Goal: Book appointment/travel/reservation

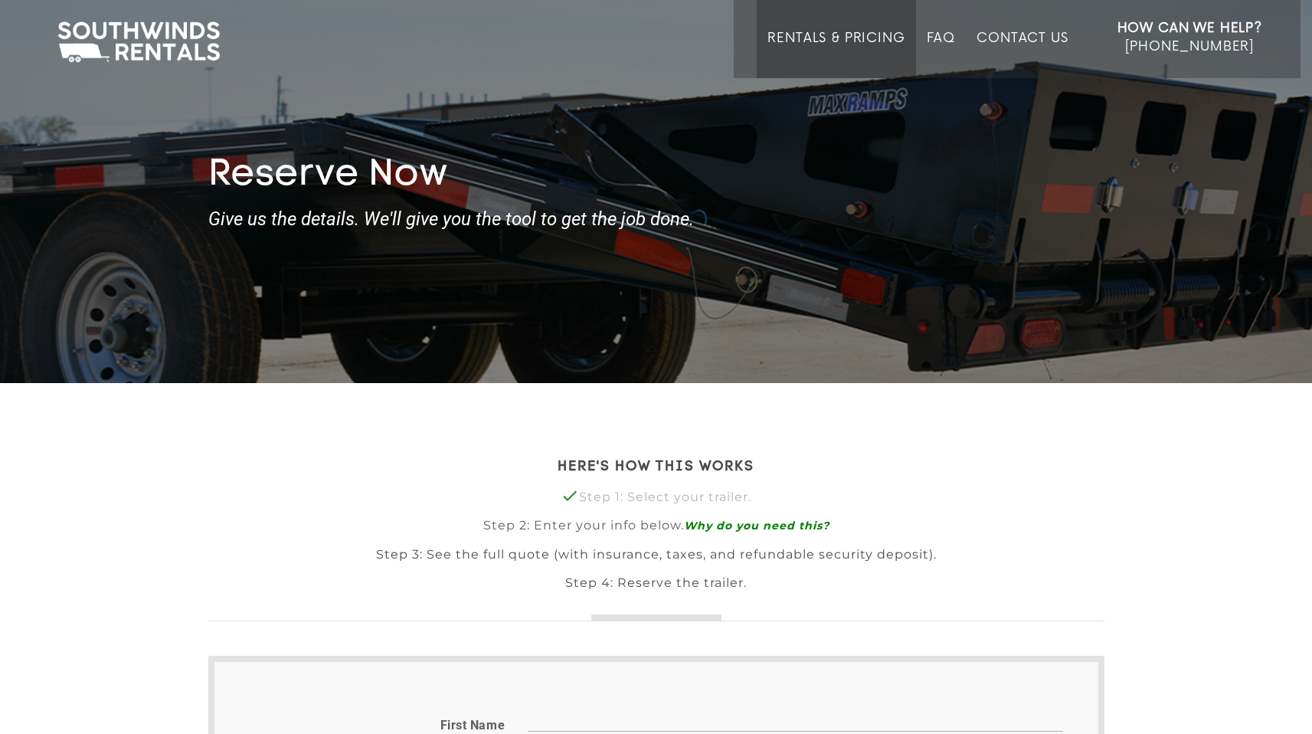
click at [851, 51] on link "Rentals & Pricing" at bounding box center [836, 55] width 137 height 48
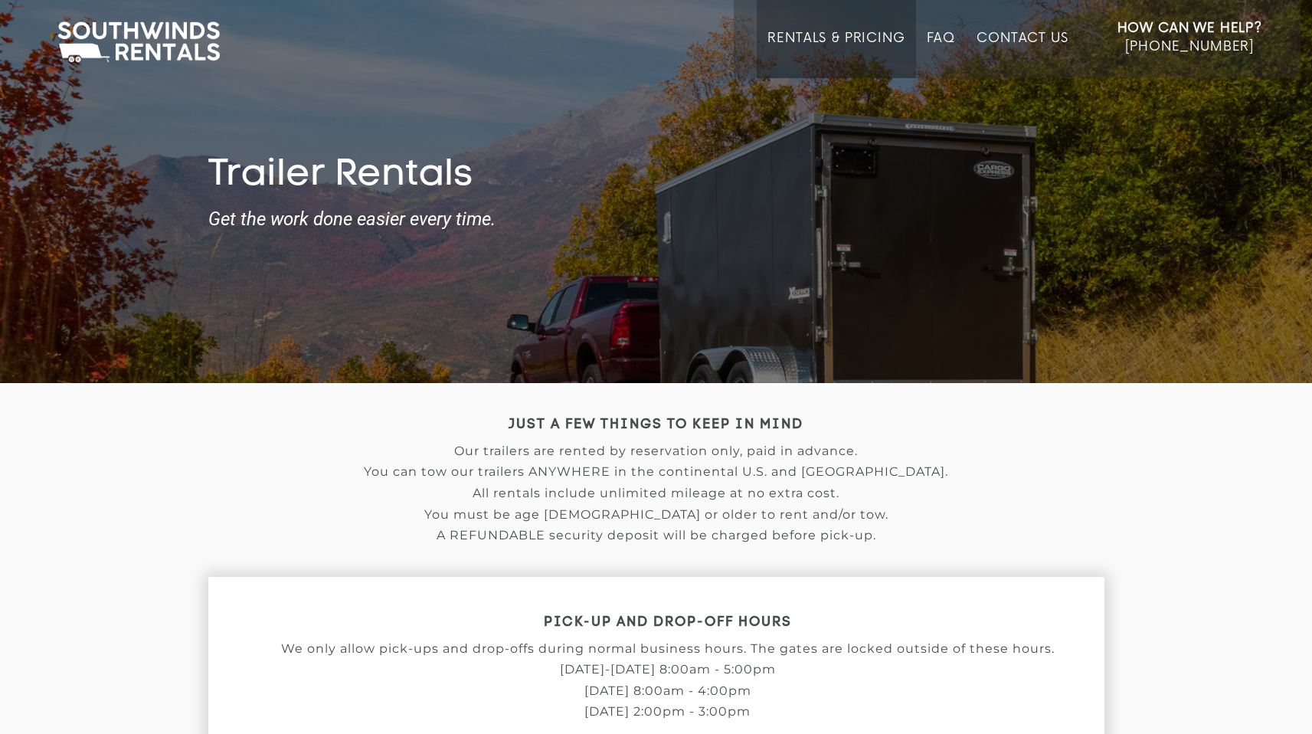
type input "[DATE]"
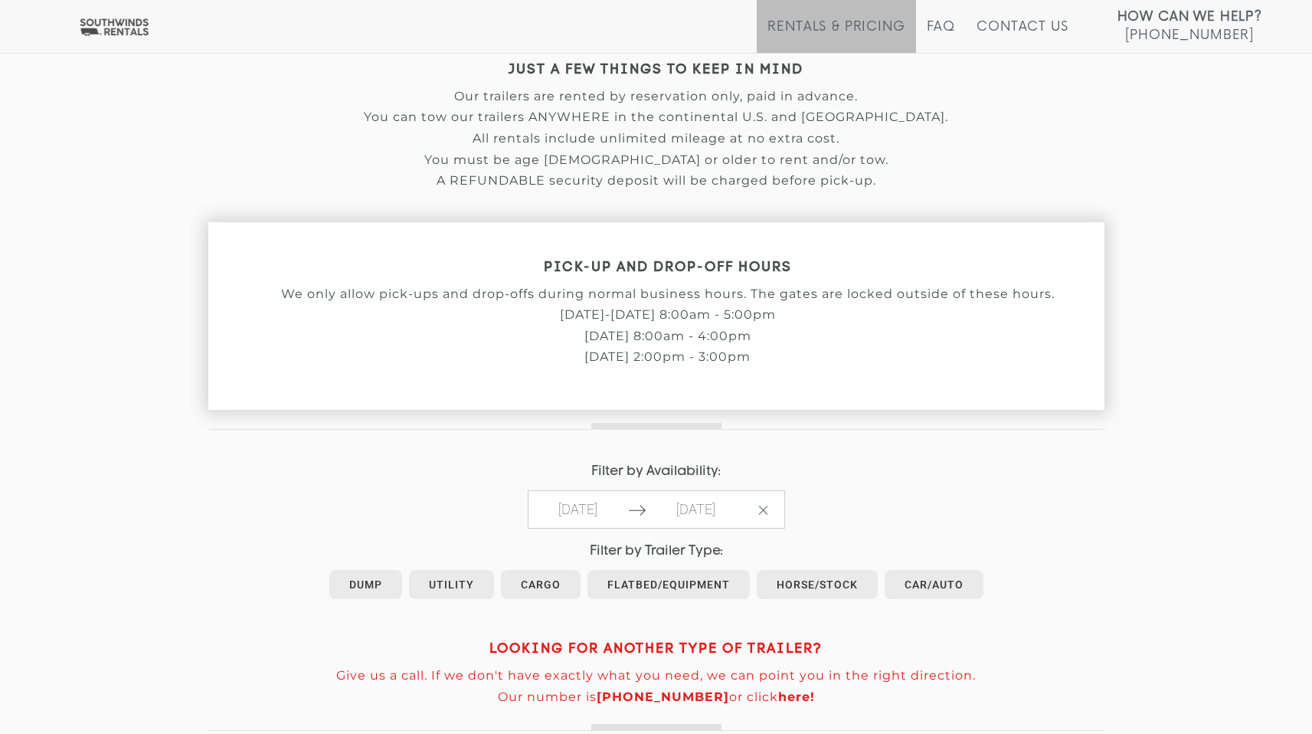
scroll to position [537, 0]
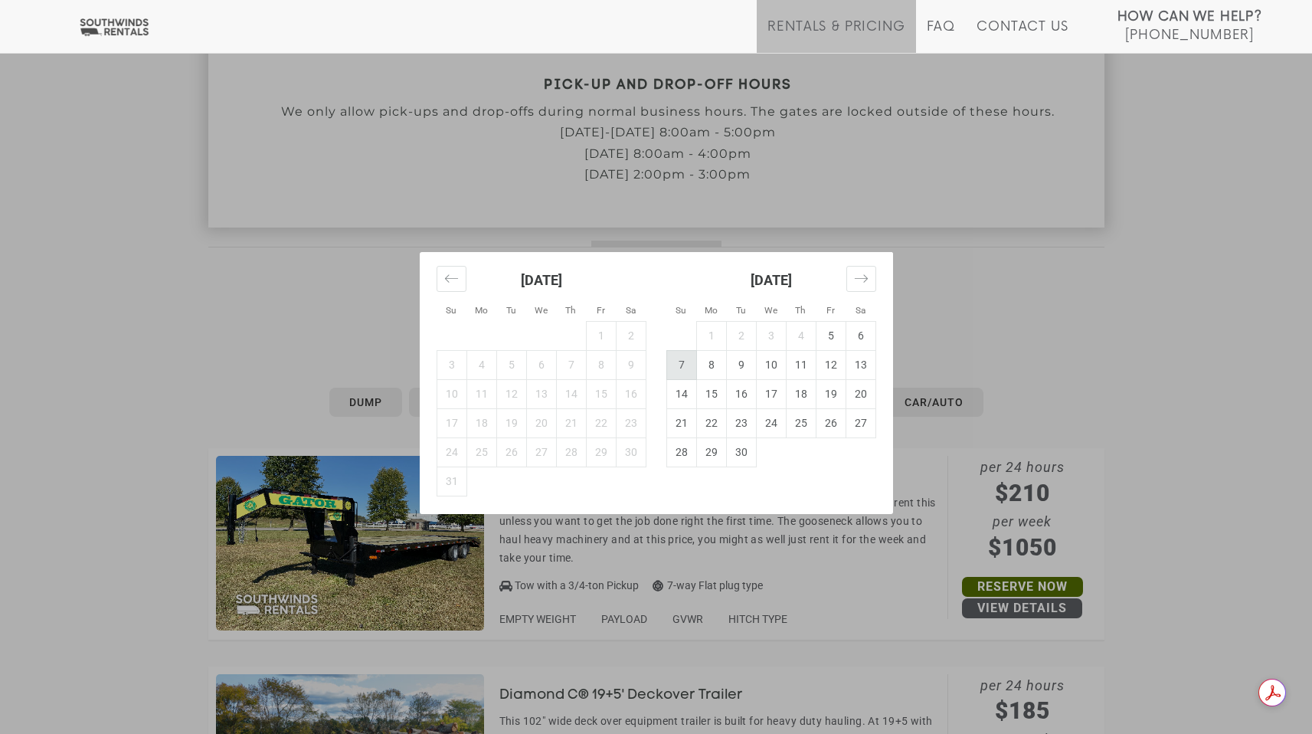
click at [683, 360] on td "7" at bounding box center [682, 364] width 30 height 29
type input "2025-09-07"
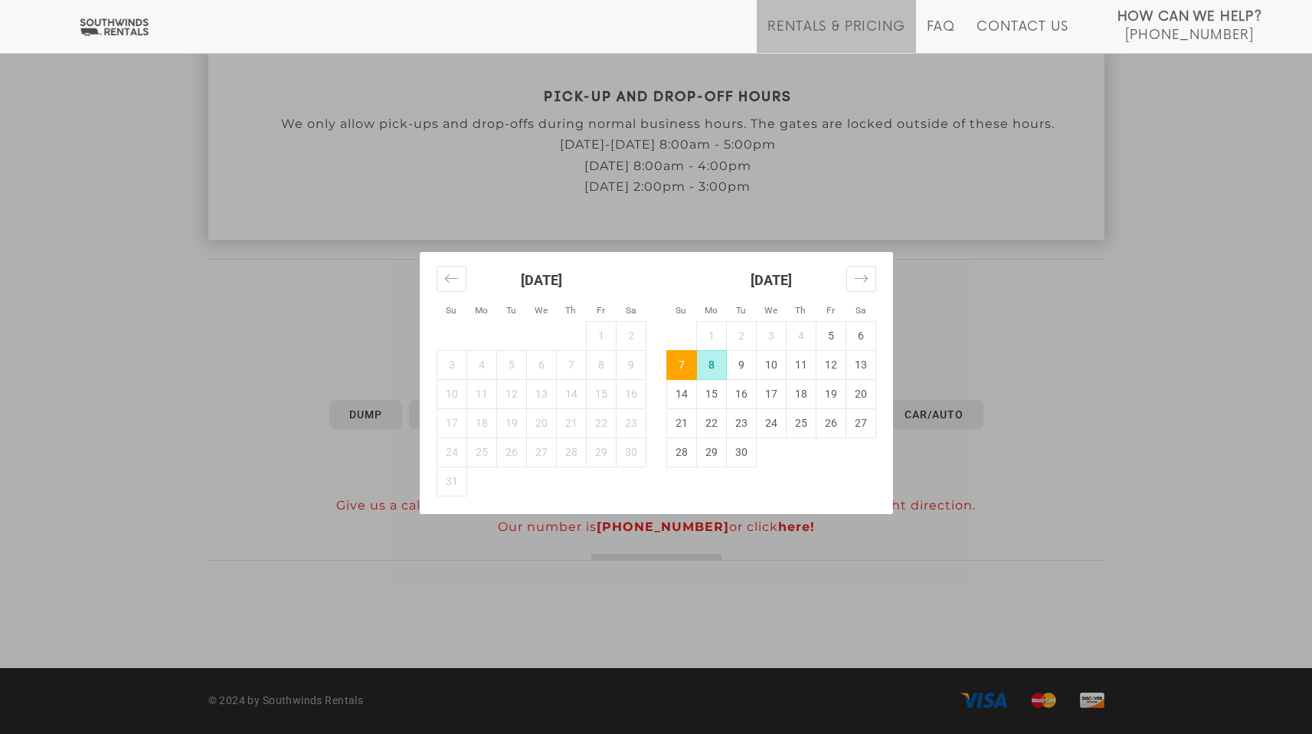
scroll to position [524, 0]
click at [718, 362] on td "8" at bounding box center [711, 364] width 30 height 29
type input "2025-09-08"
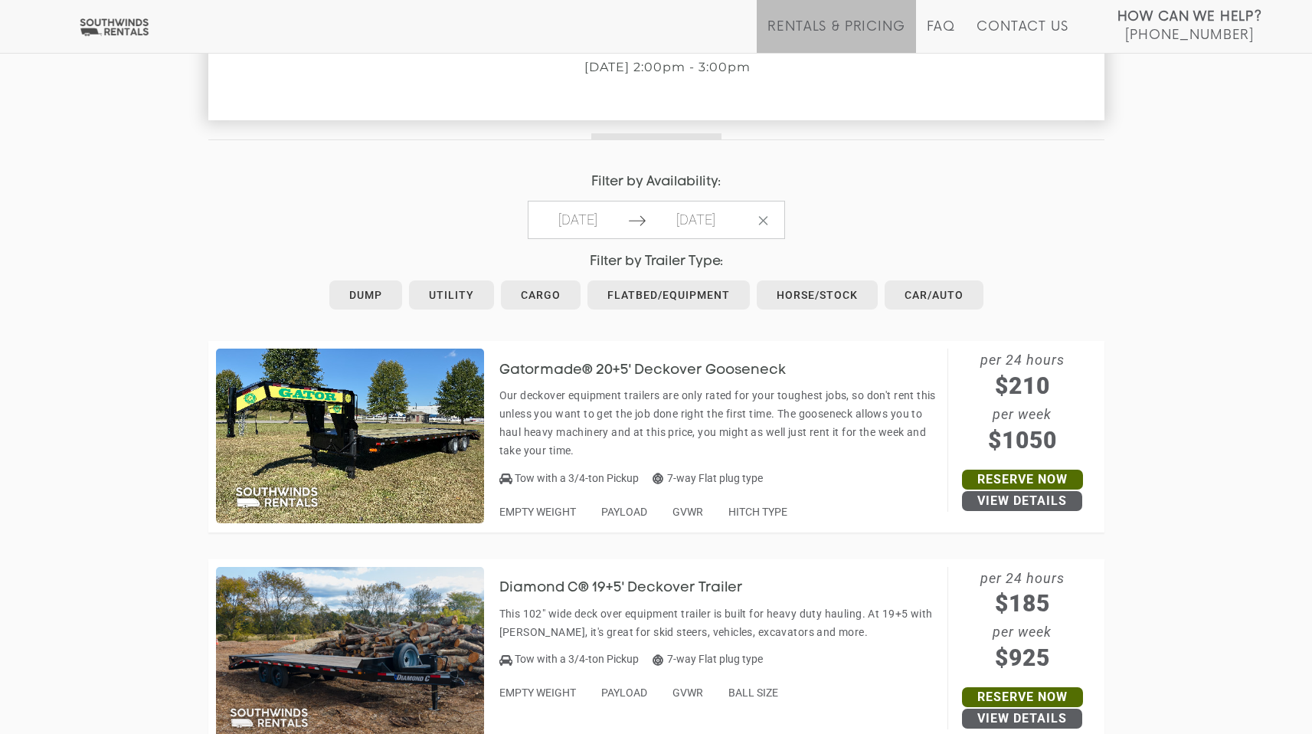
scroll to position [647, 0]
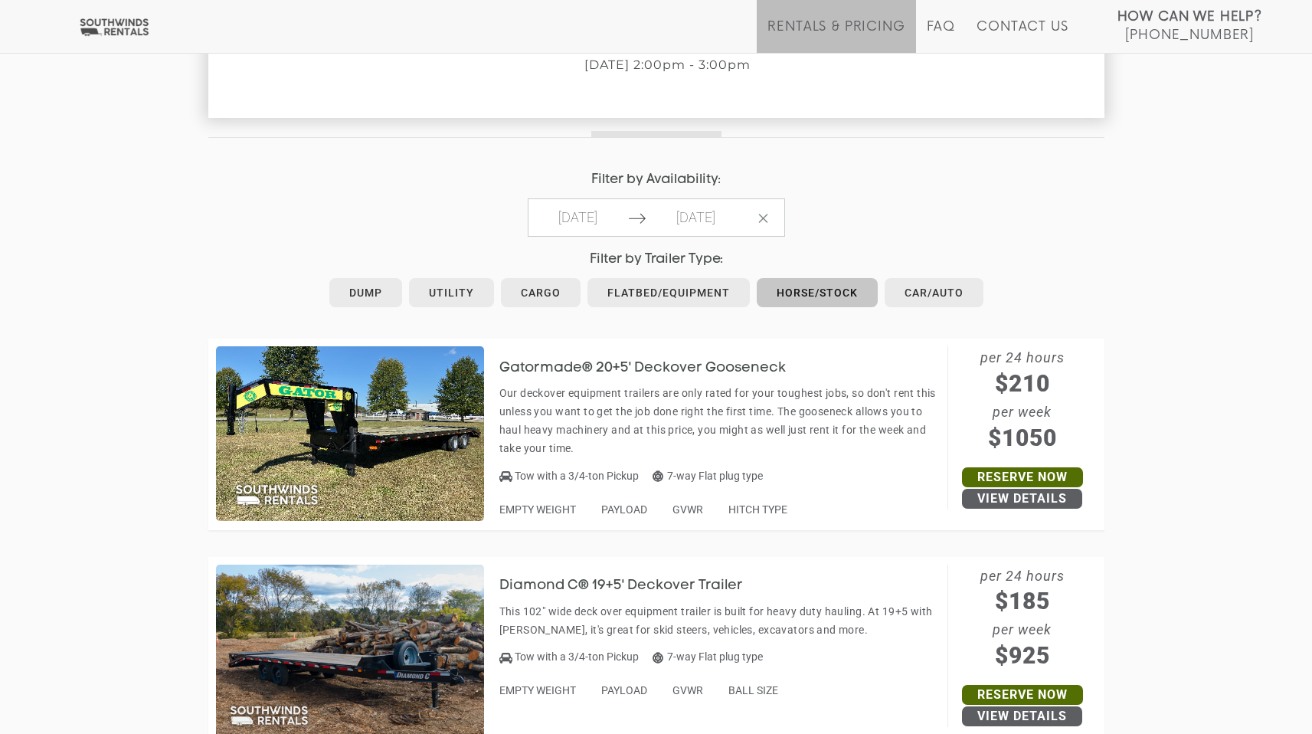
click at [823, 294] on link "Horse/Stock" at bounding box center [817, 292] width 121 height 29
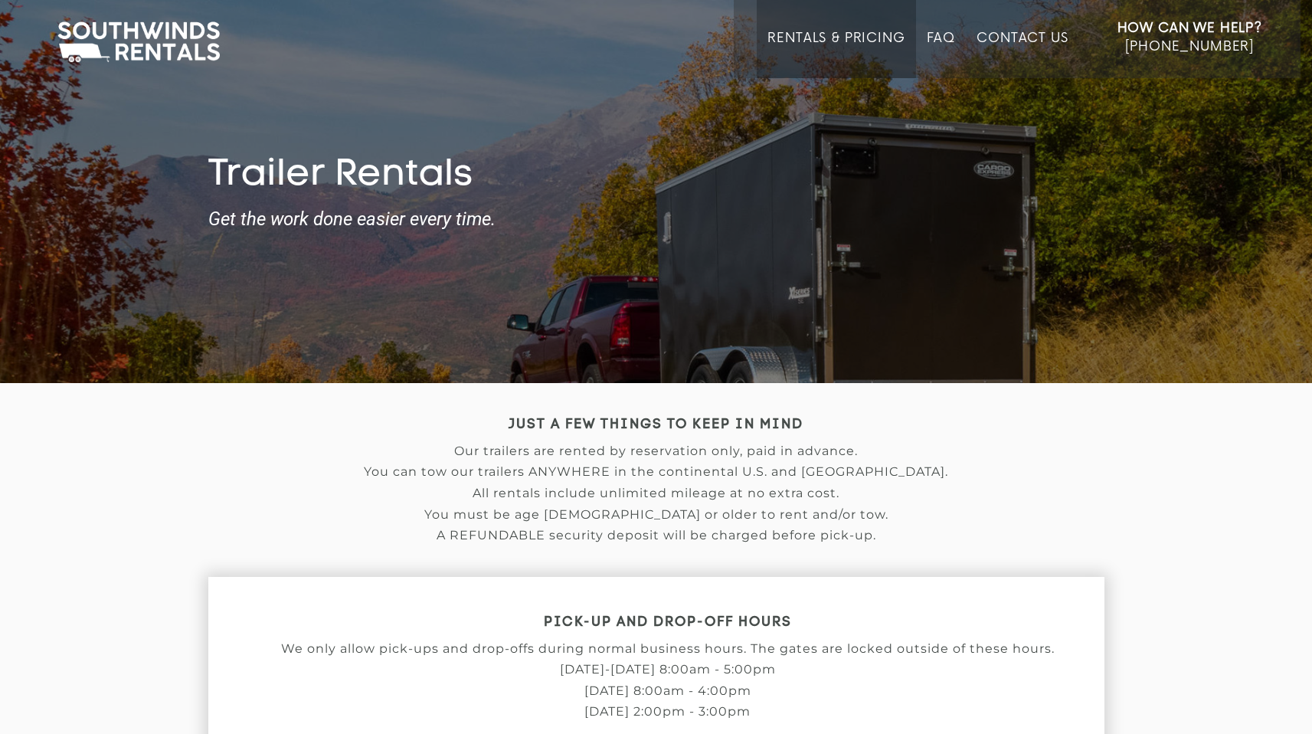
type input "[DATE]"
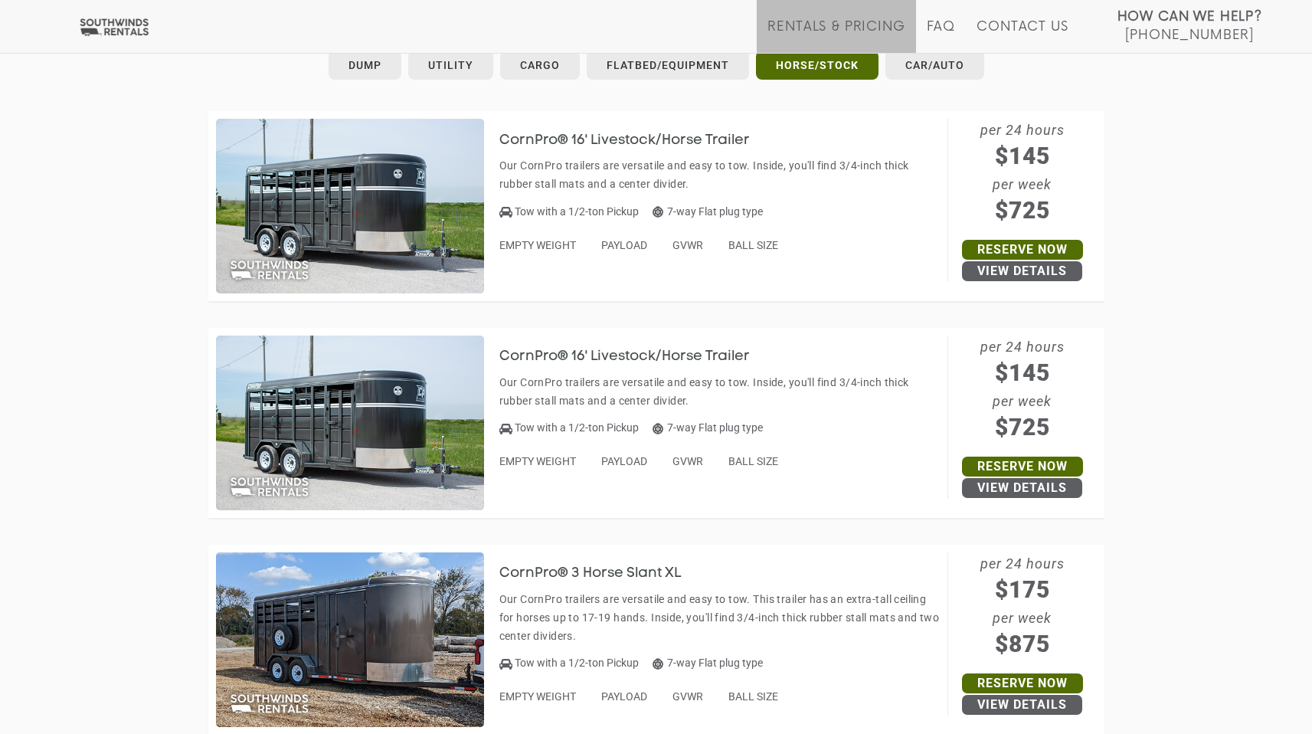
scroll to position [868, 0]
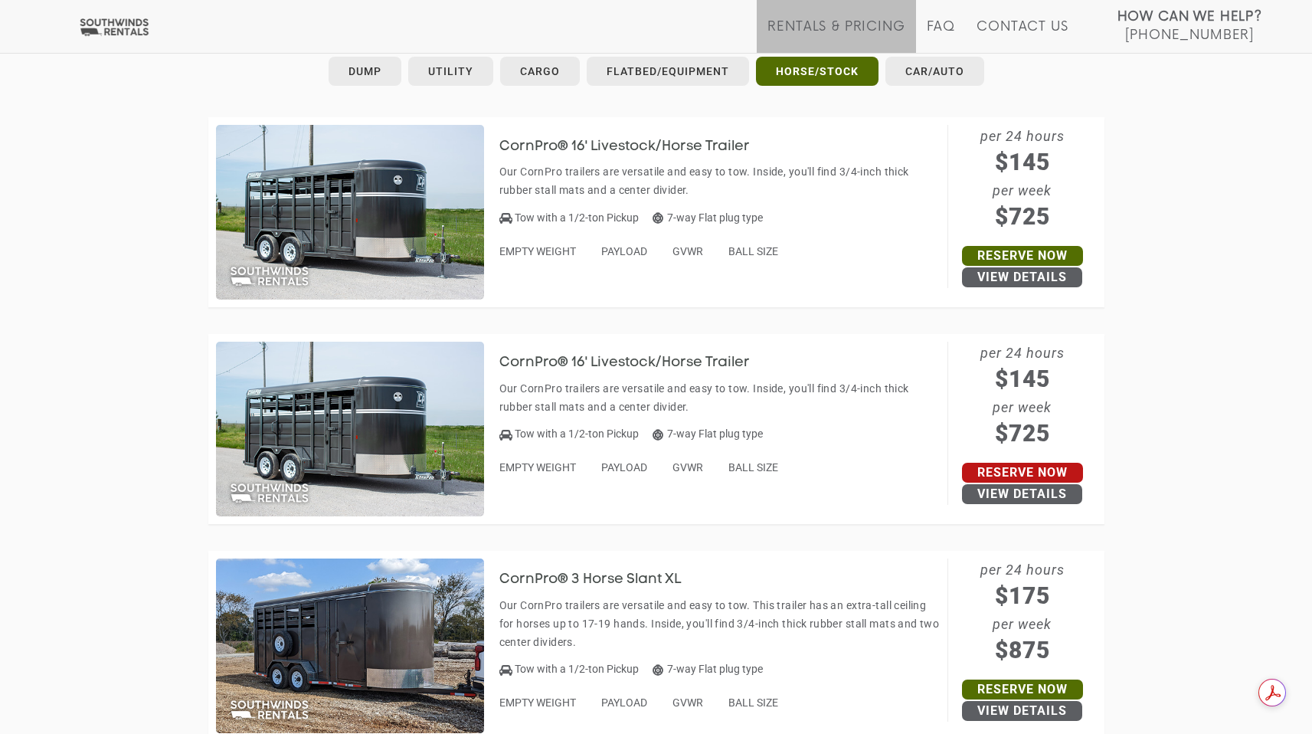
click at [995, 475] on link "Reserve Now" at bounding box center [1022, 473] width 121 height 20
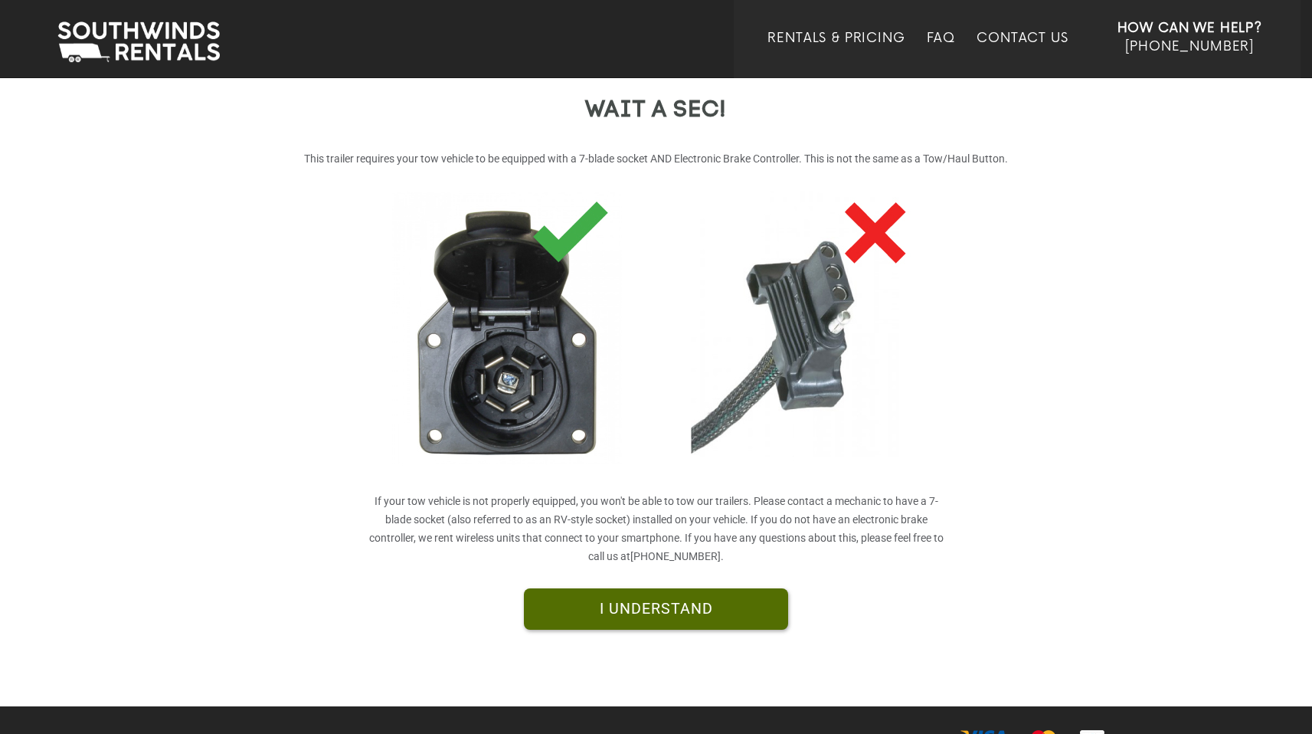
scroll to position [245, 0]
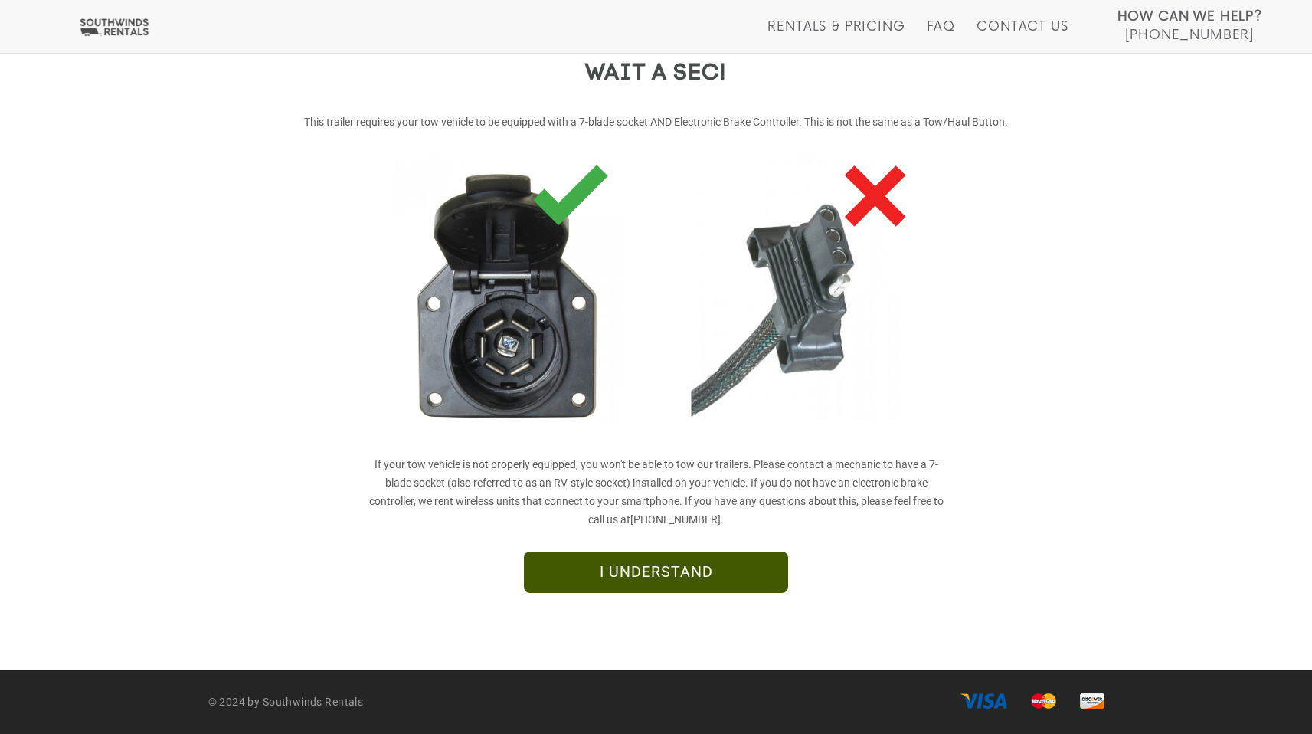
click at [694, 570] on link "I UNDERSTAND" at bounding box center [656, 572] width 264 height 41
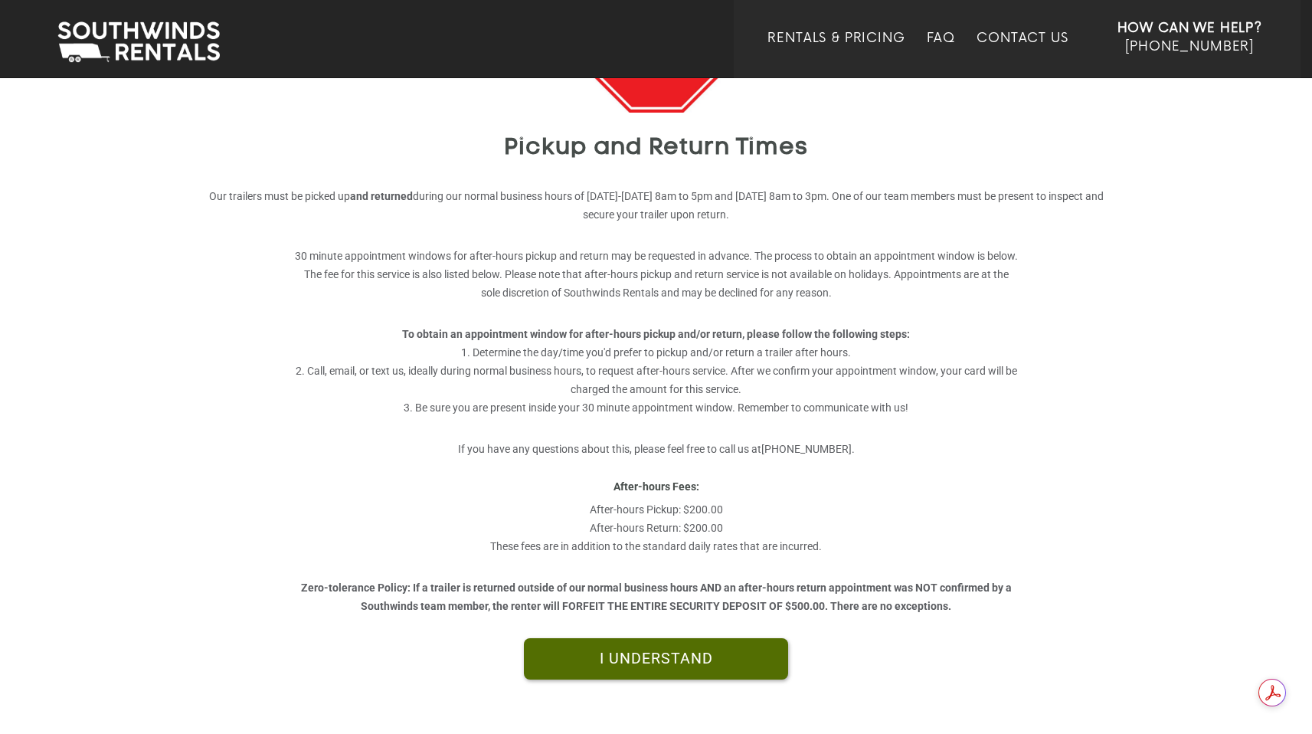
scroll to position [258, 0]
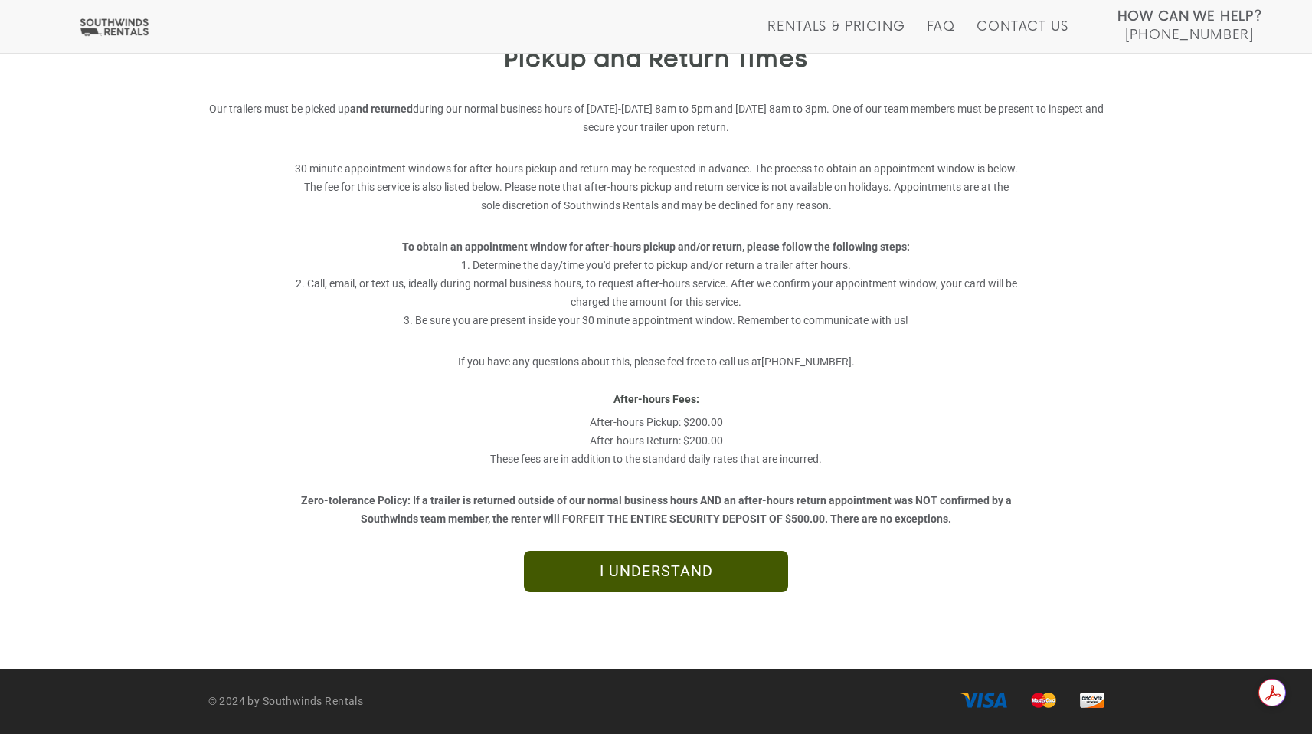
click at [695, 562] on link "I UNDERSTAND" at bounding box center [656, 571] width 264 height 41
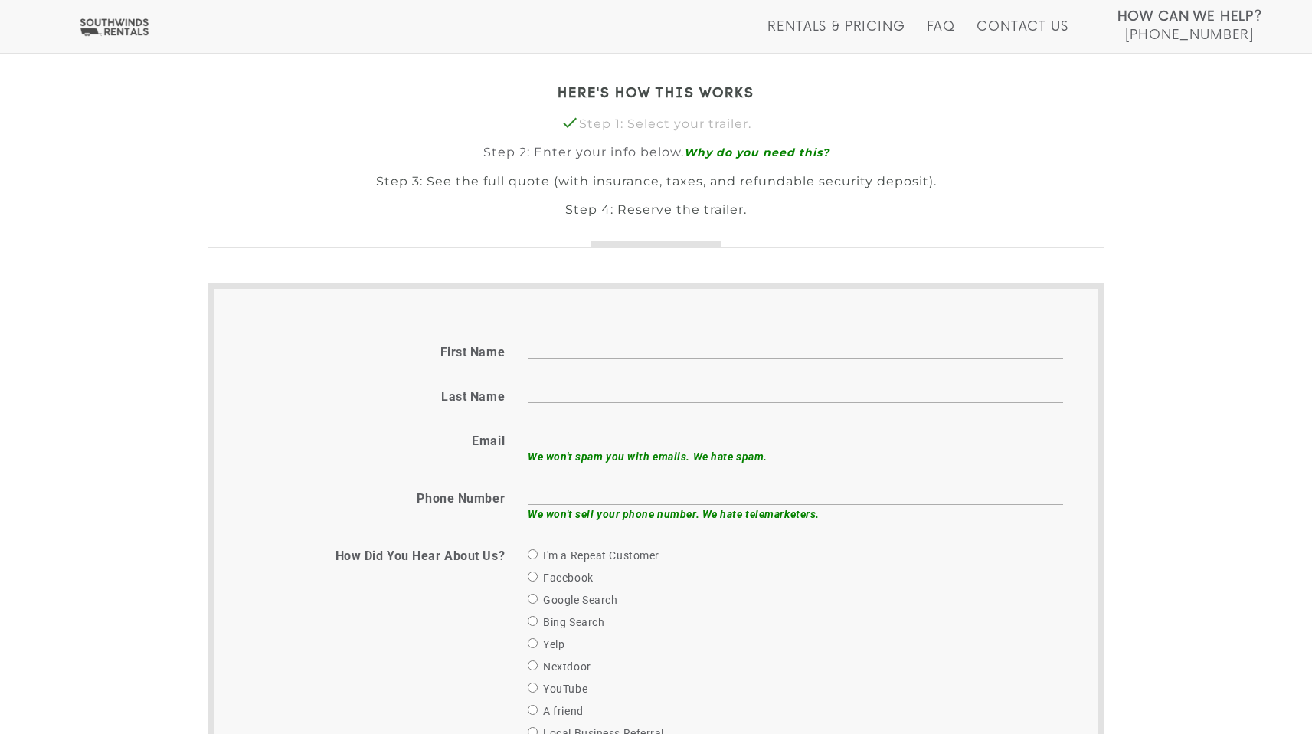
scroll to position [390, 0]
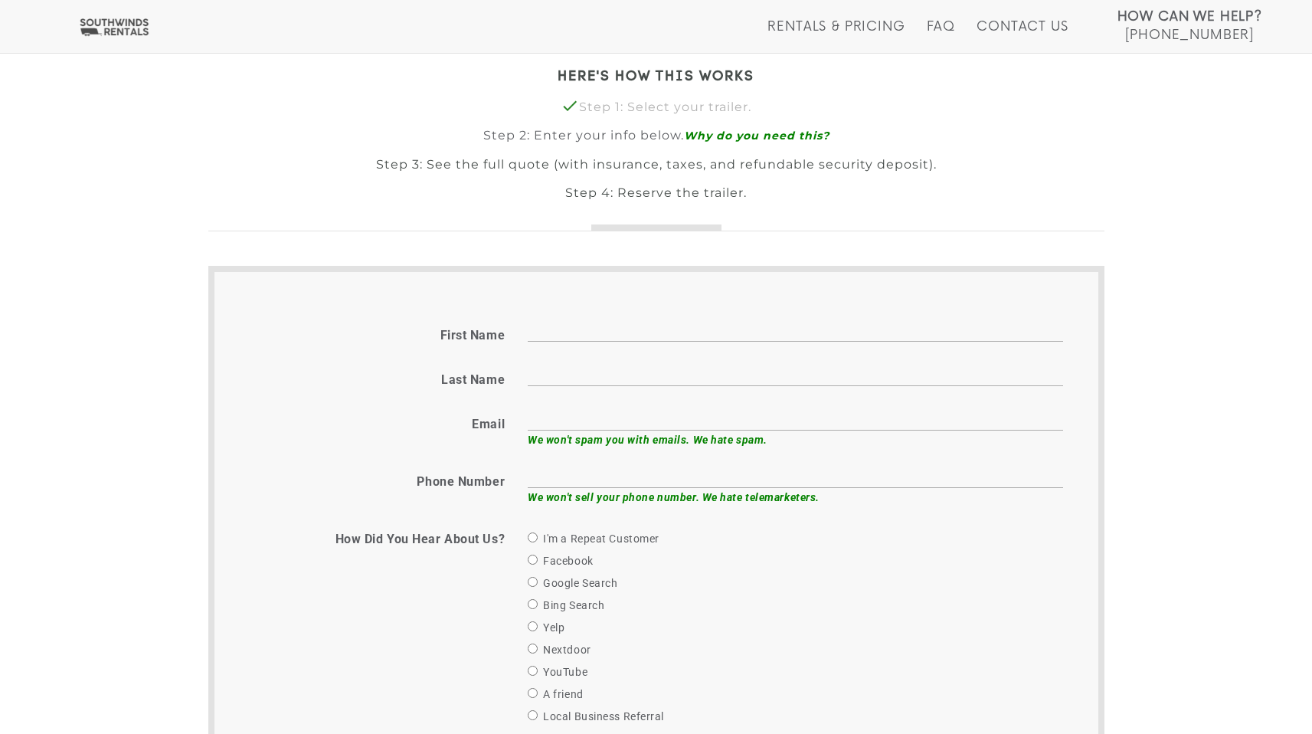
click at [732, 330] on input "First name" at bounding box center [796, 330] width 536 height 24
type input "Jill"
type input "Stamps"
type input "jillstamps@gmail.com"
type input "6158129303"
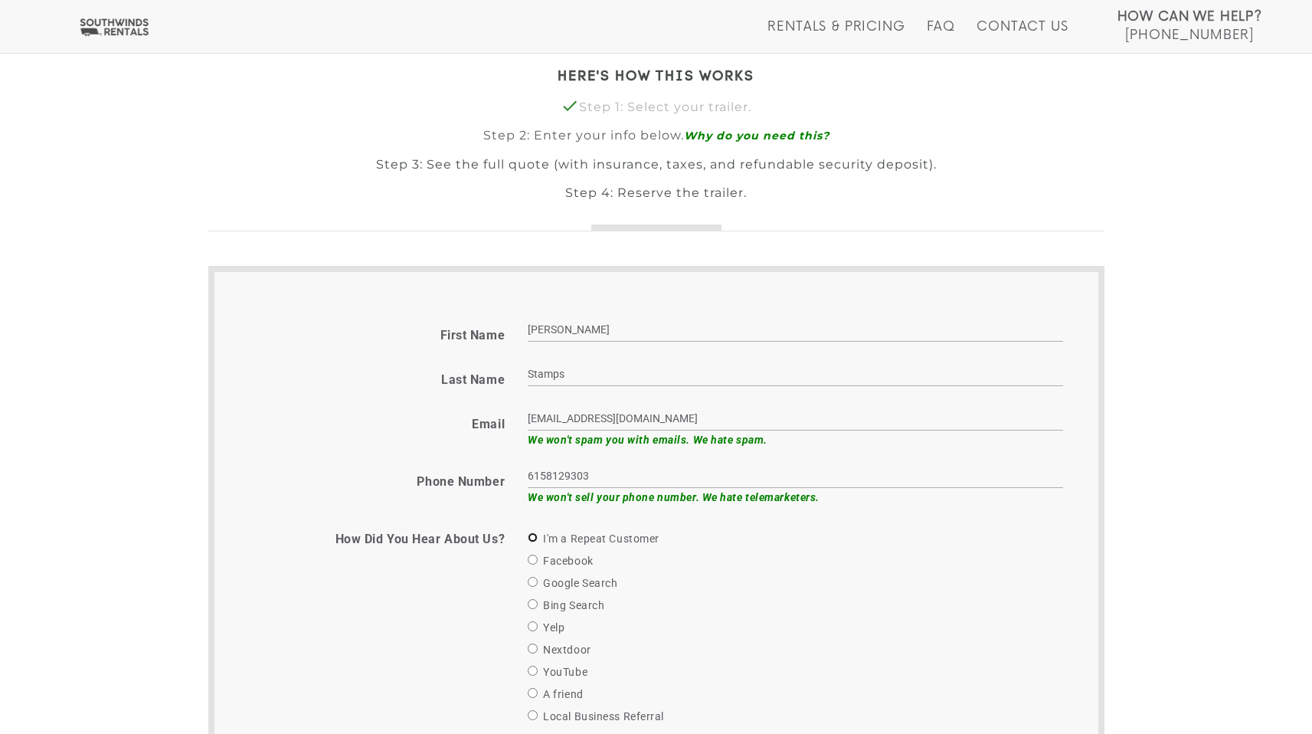
click at [537, 532] on input "I'm a Repeat Customer" at bounding box center [533, 537] width 10 height 10
radio input "true"
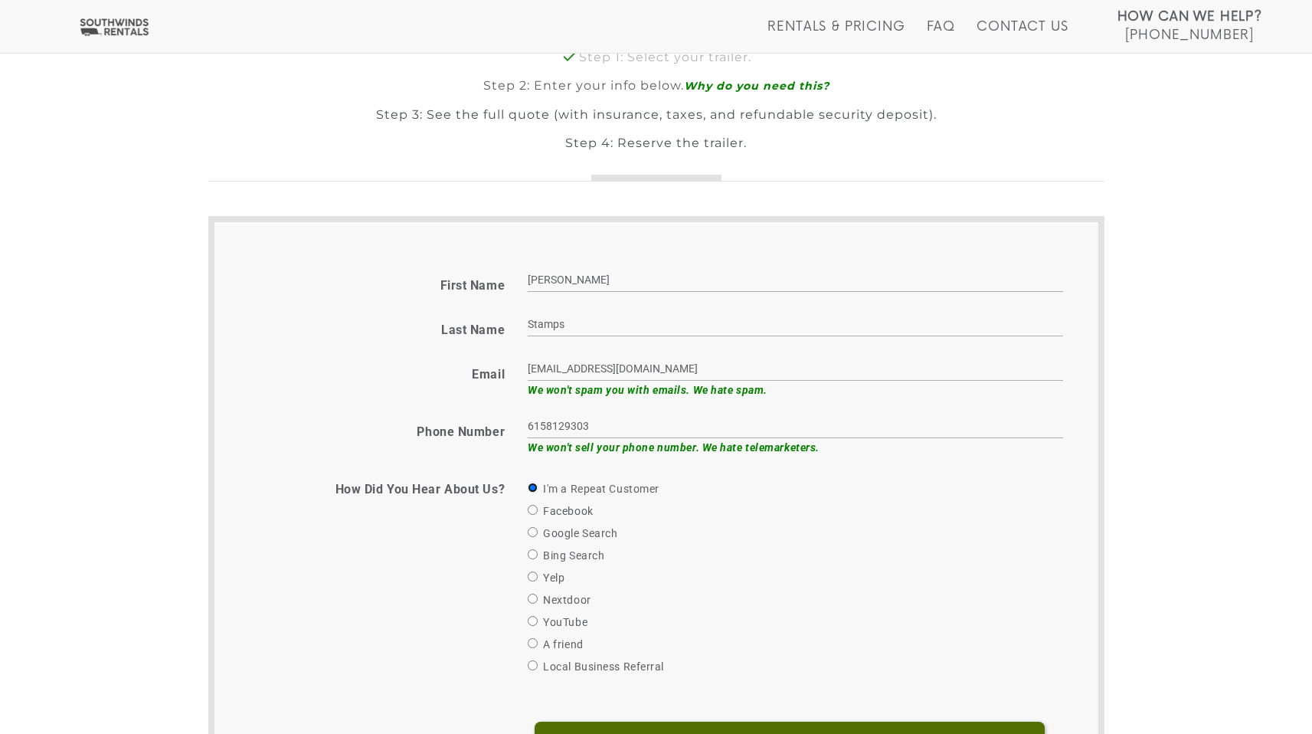
scroll to position [693, 0]
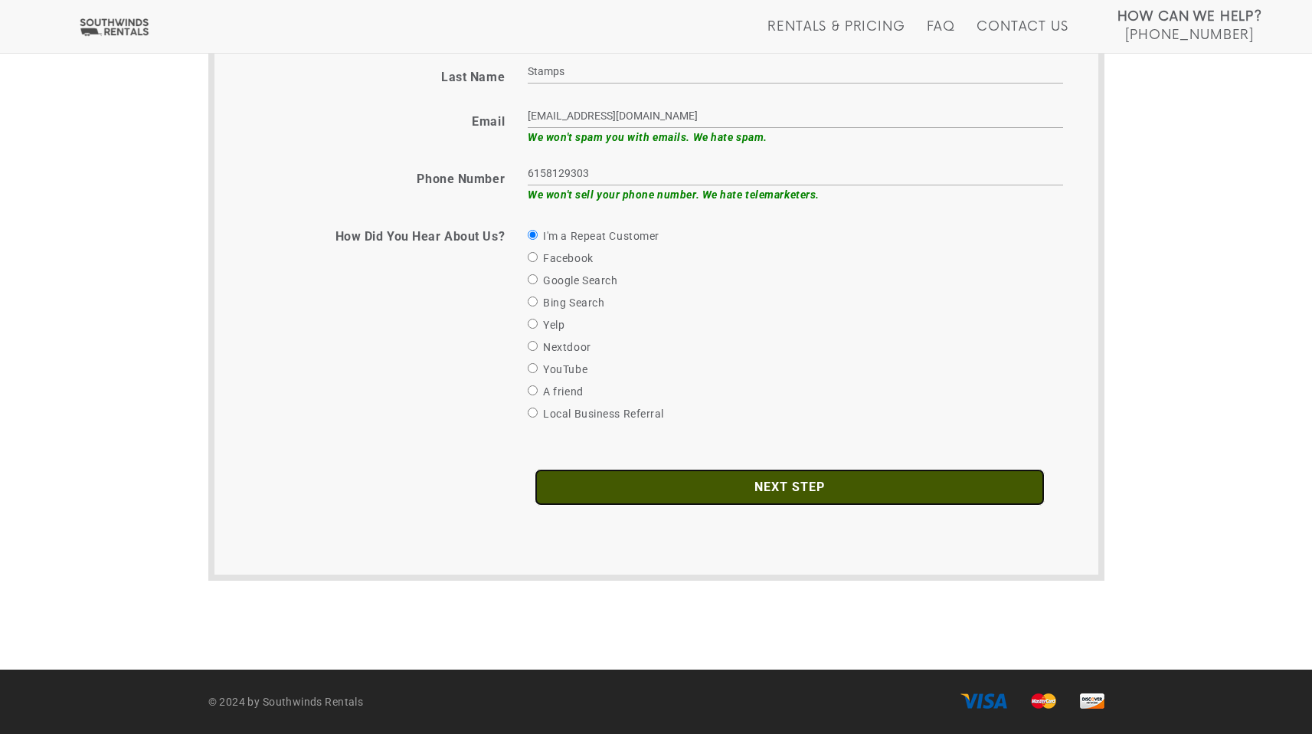
click at [713, 496] on input "Next Step" at bounding box center [790, 487] width 510 height 37
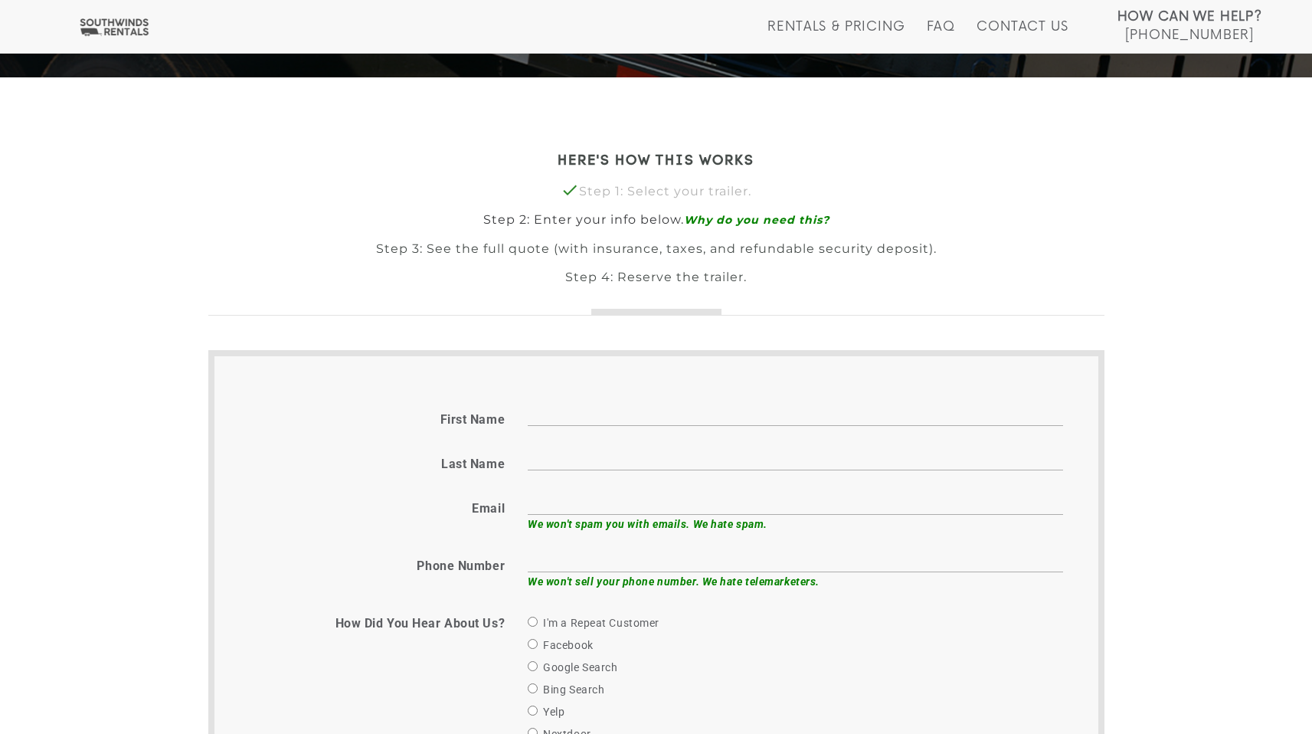
scroll to position [267, 0]
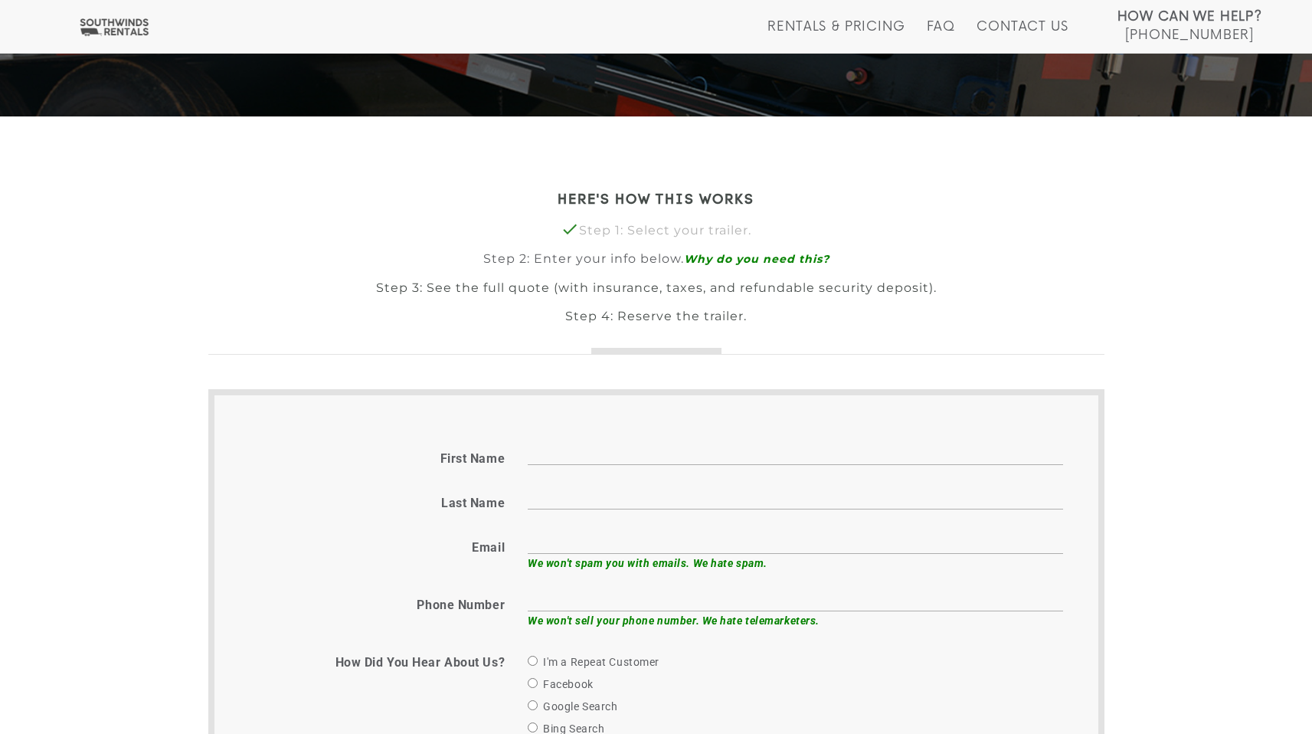
click at [671, 460] on input "First name" at bounding box center [796, 453] width 536 height 24
type input "Jill"
type input "Stamps"
type input "jillstamps@gmail.com"
type input "6158129303"
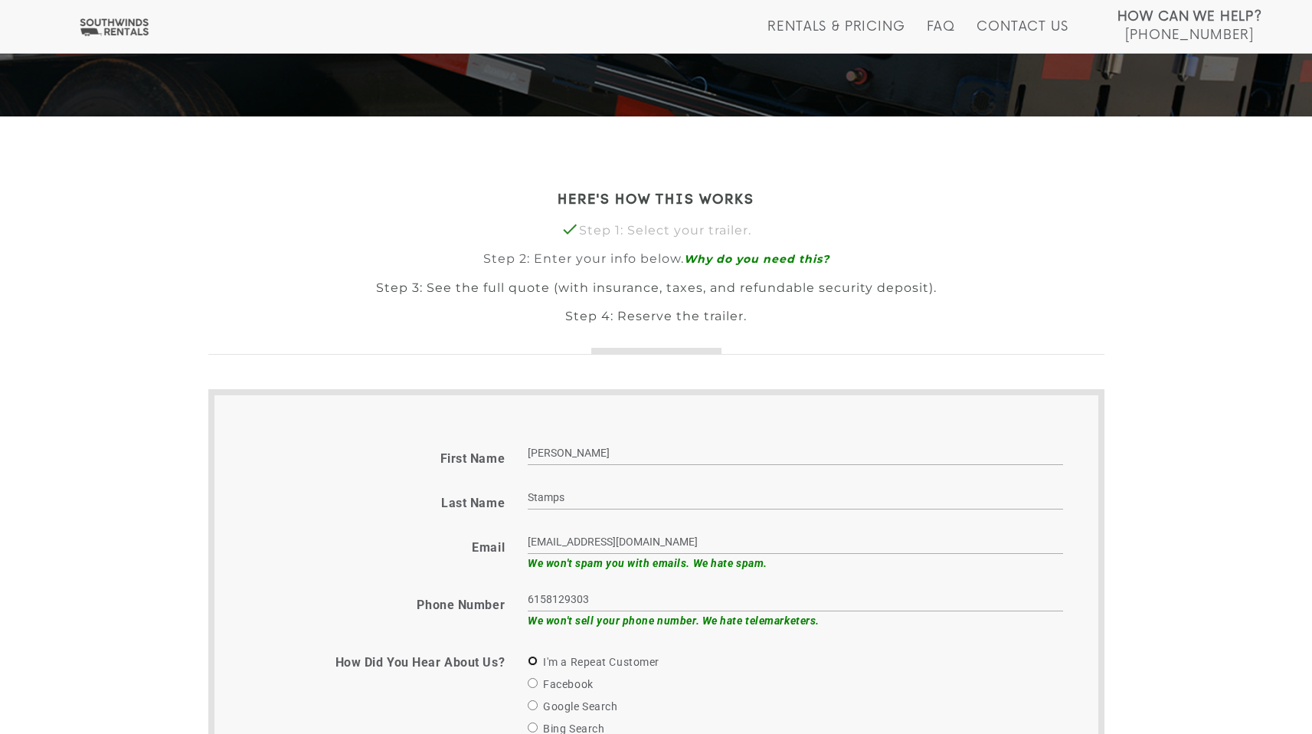
click at [533, 656] on input "I'm a Repeat Customer" at bounding box center [533, 661] width 10 height 10
radio input "true"
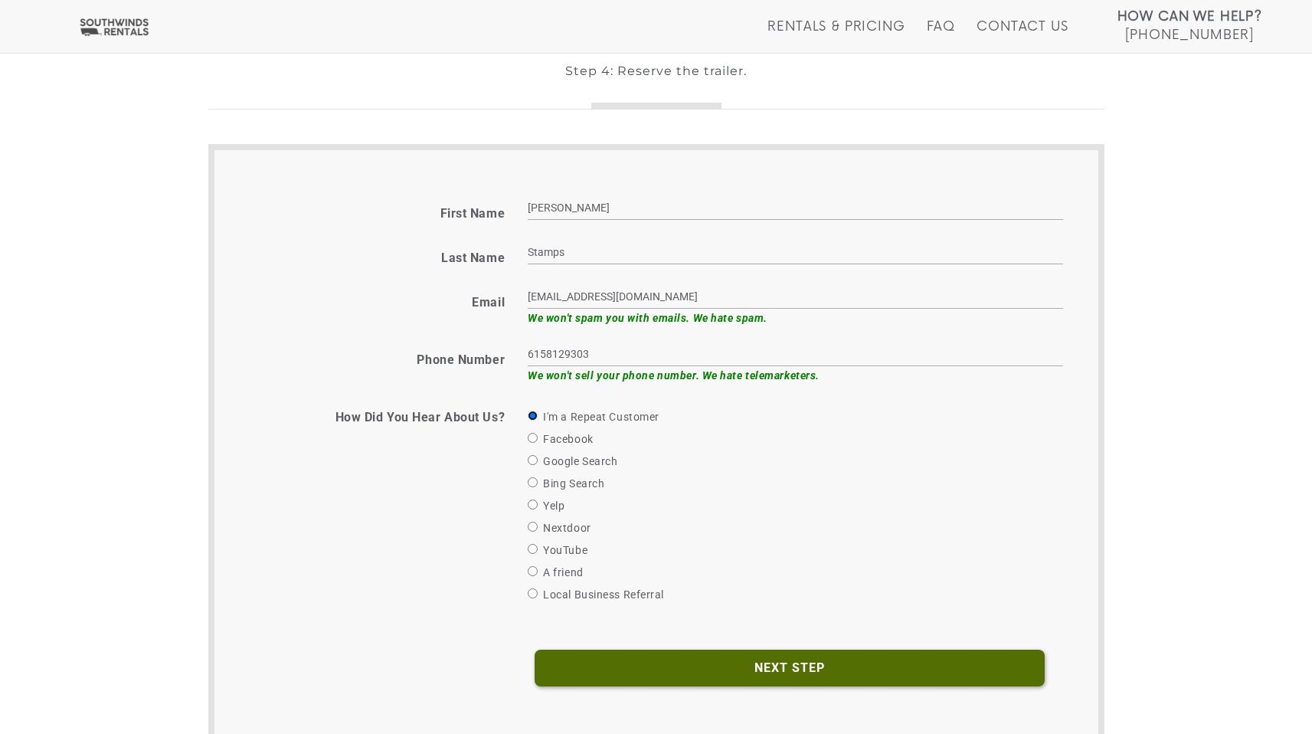
scroll to position [599, 0]
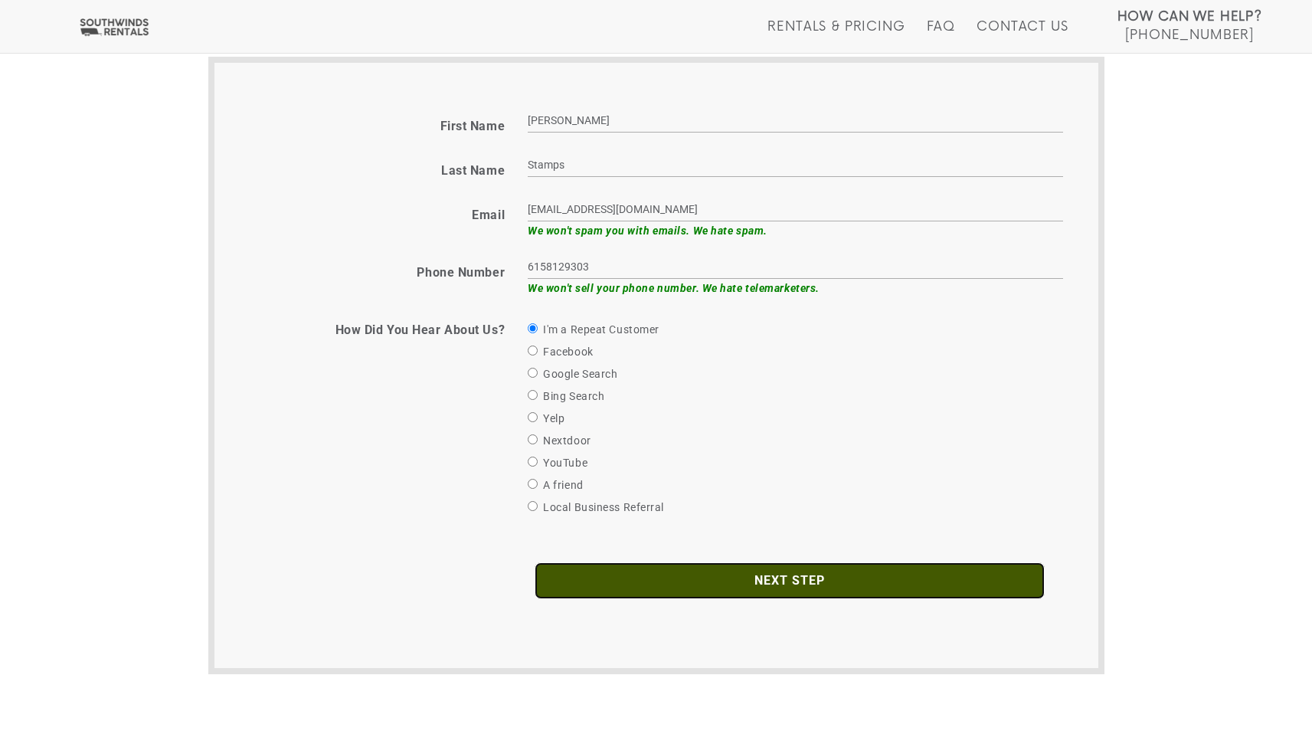
click at [706, 585] on input "Next Step" at bounding box center [790, 580] width 510 height 37
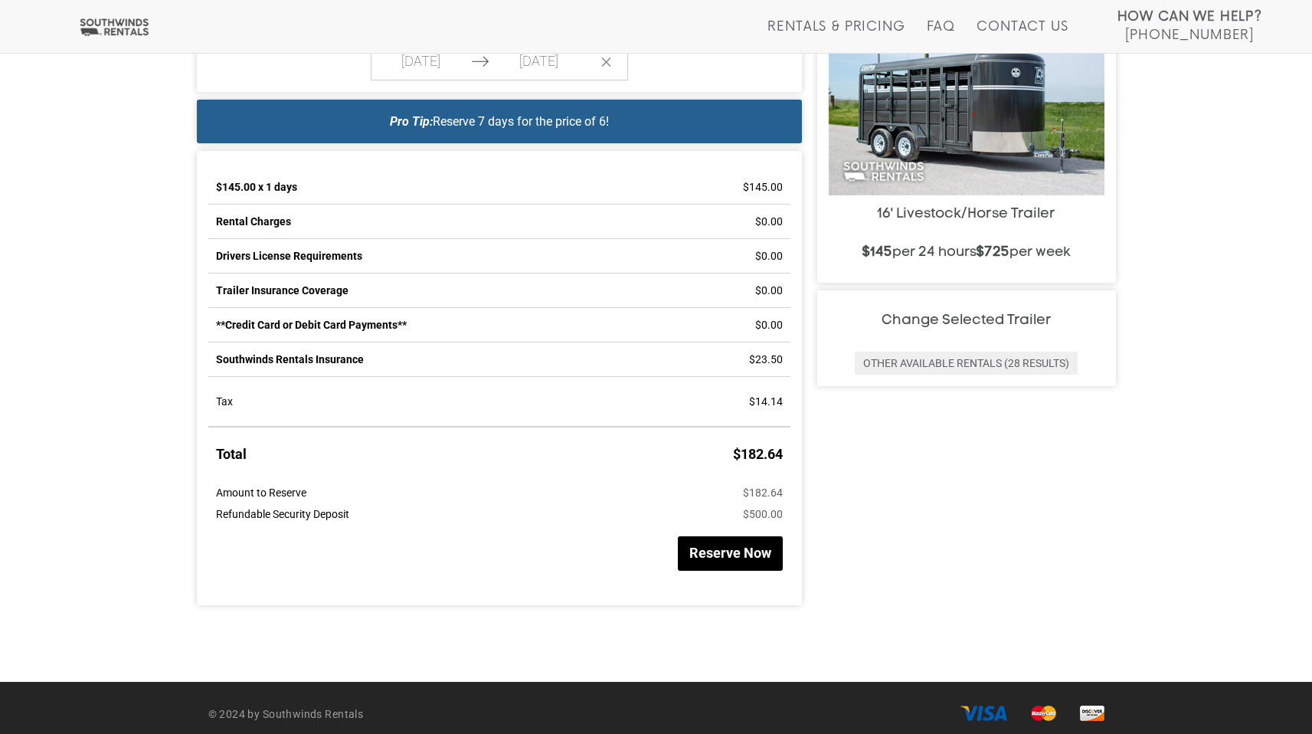
scroll to position [679, 0]
